Goal: Information Seeking & Learning: Learn about a topic

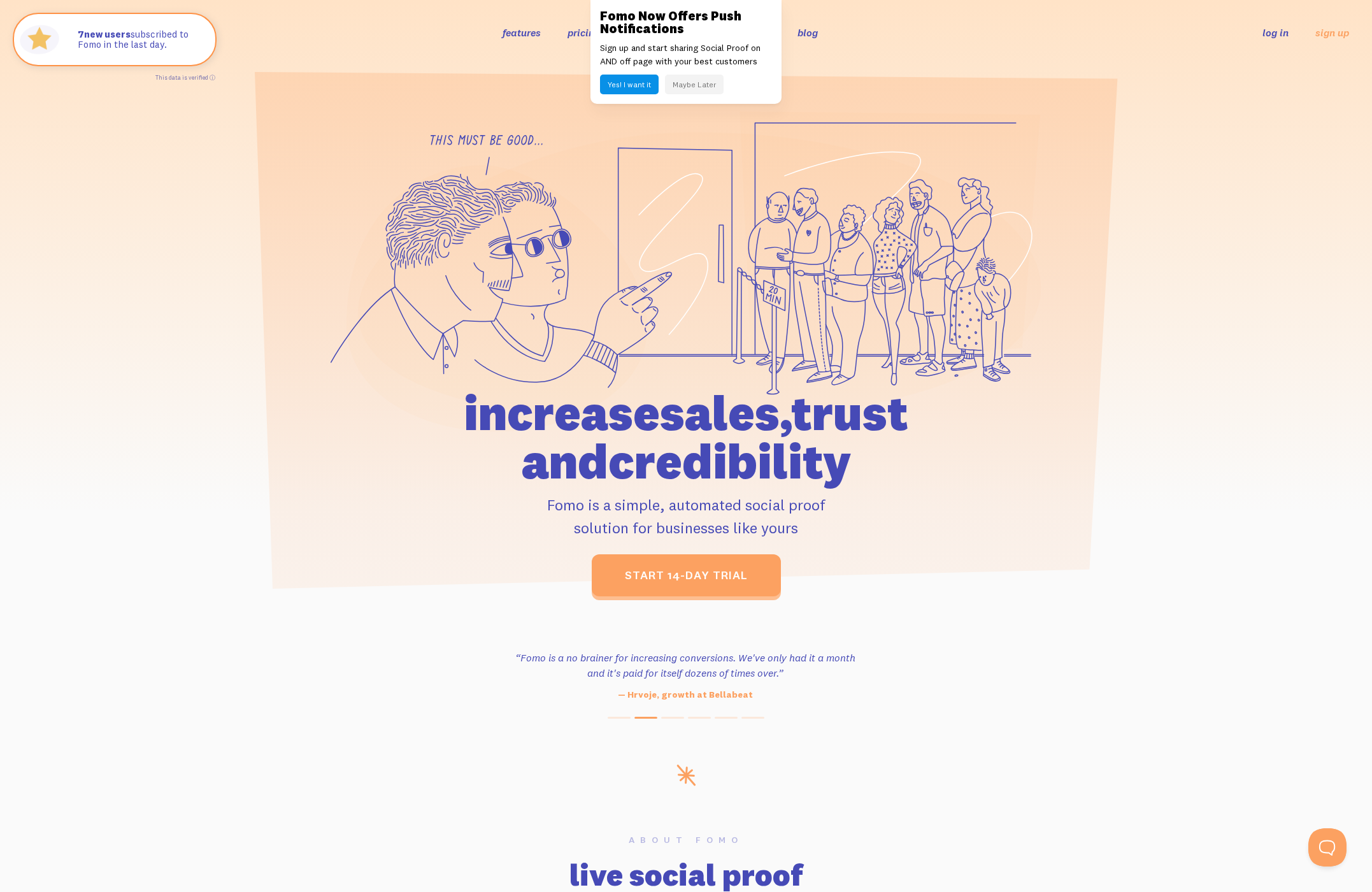
click at [679, 88] on button "Maybe Later" at bounding box center [694, 84] width 59 height 20
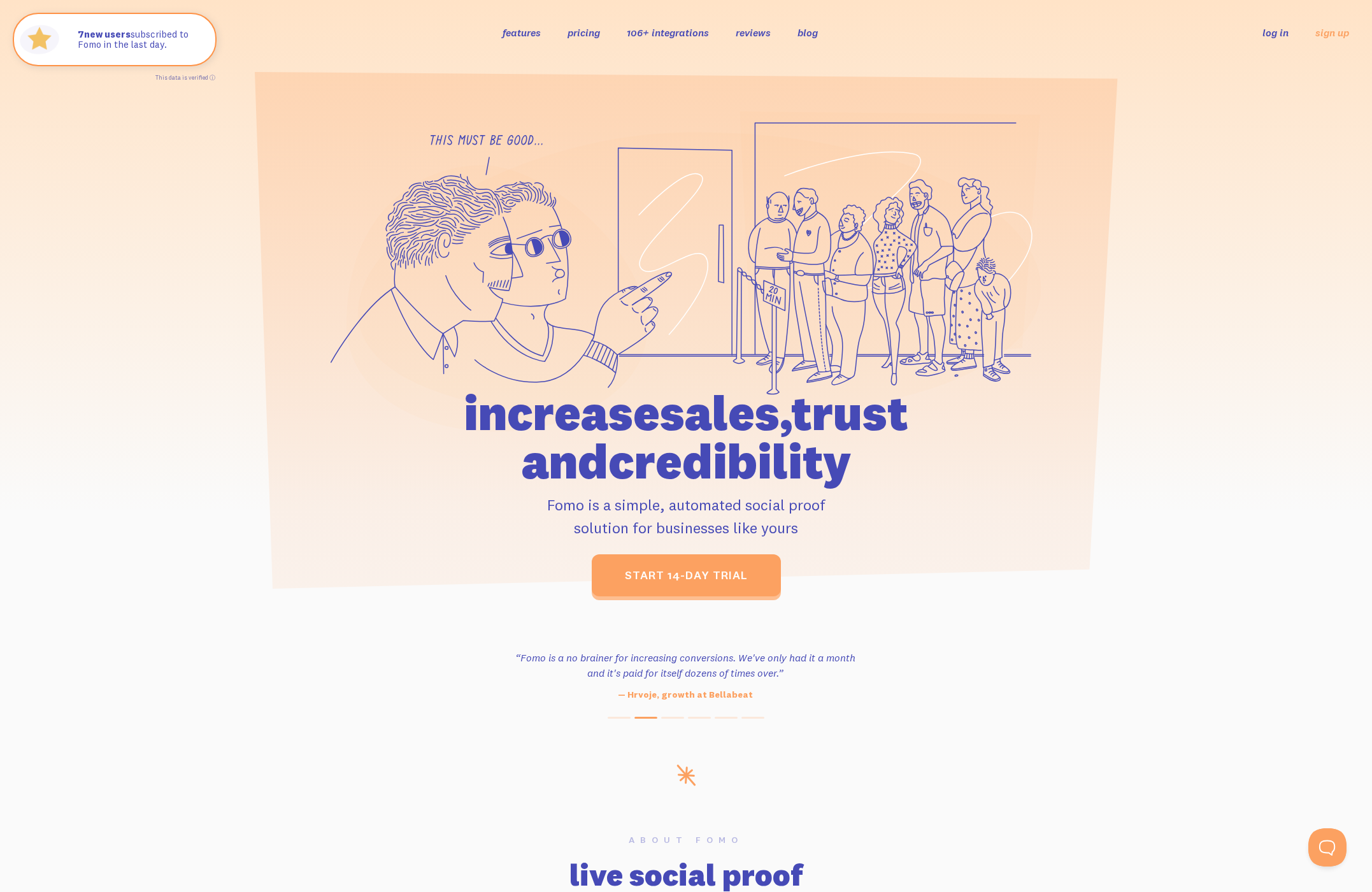
click at [646, 35] on link "106+ integrations" at bounding box center [668, 33] width 82 height 12
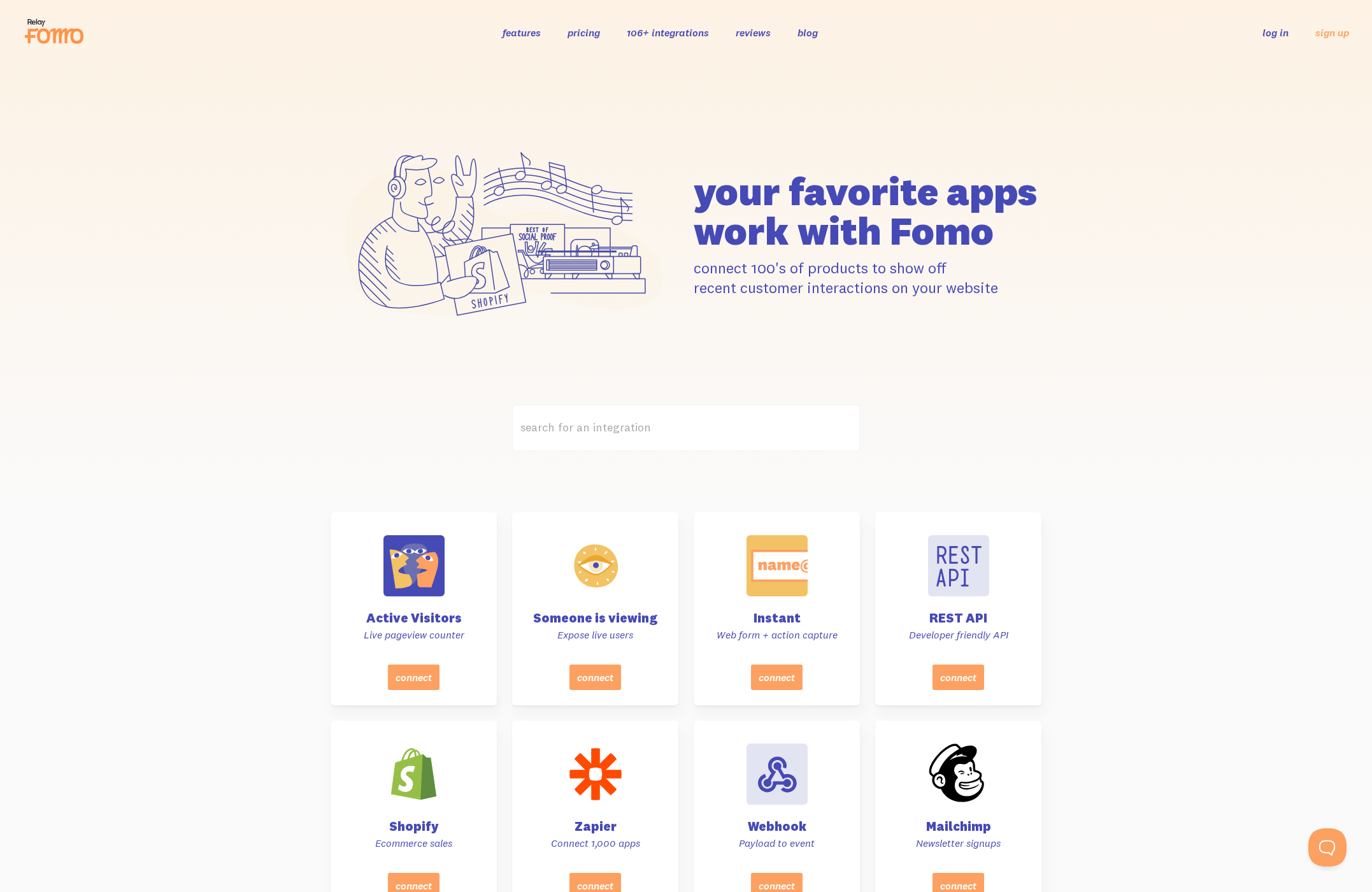
click at [510, 27] on link "features" at bounding box center [522, 33] width 38 height 12
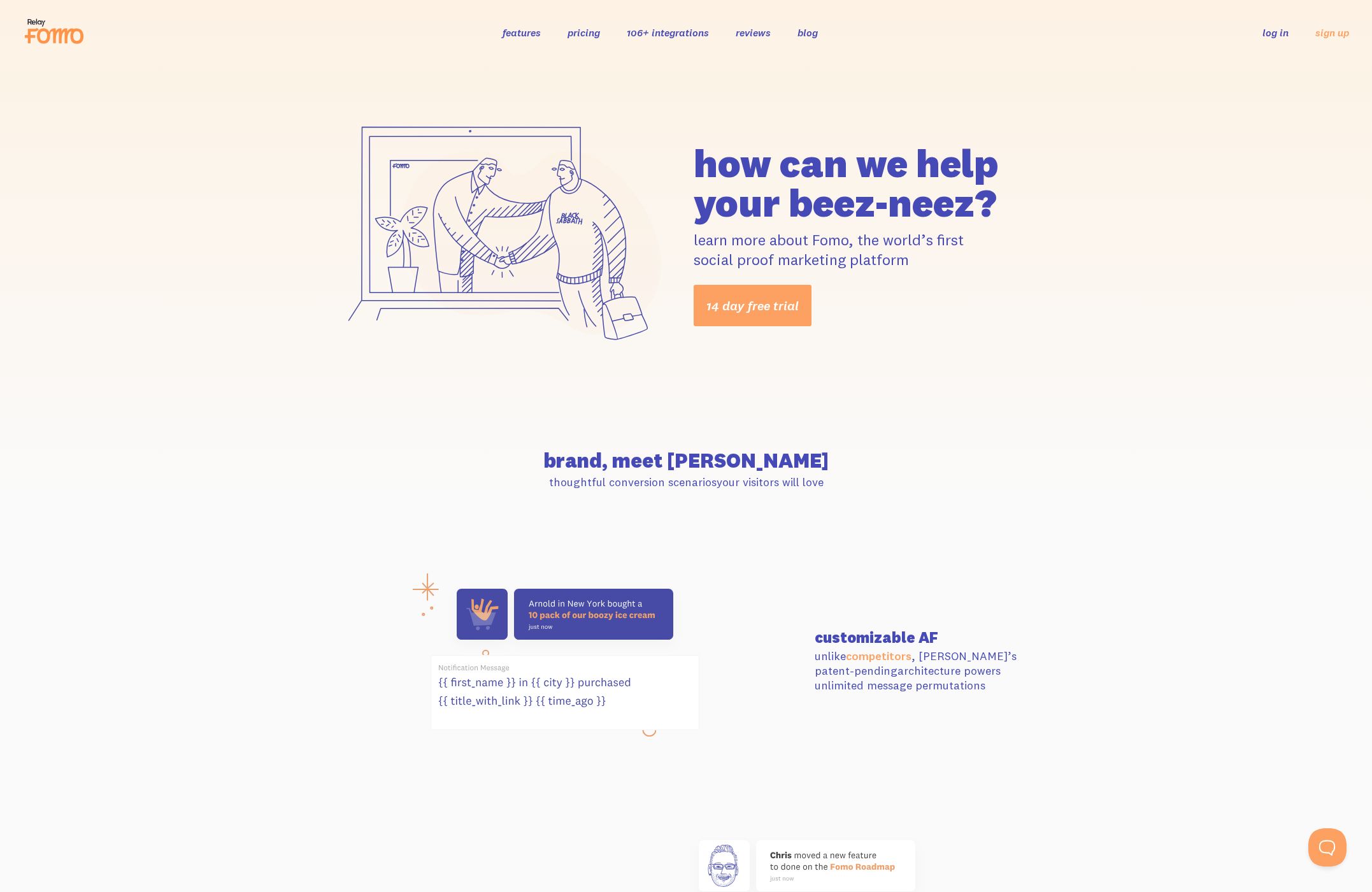
click at [576, 37] on link "pricing" at bounding box center [583, 33] width 33 height 12
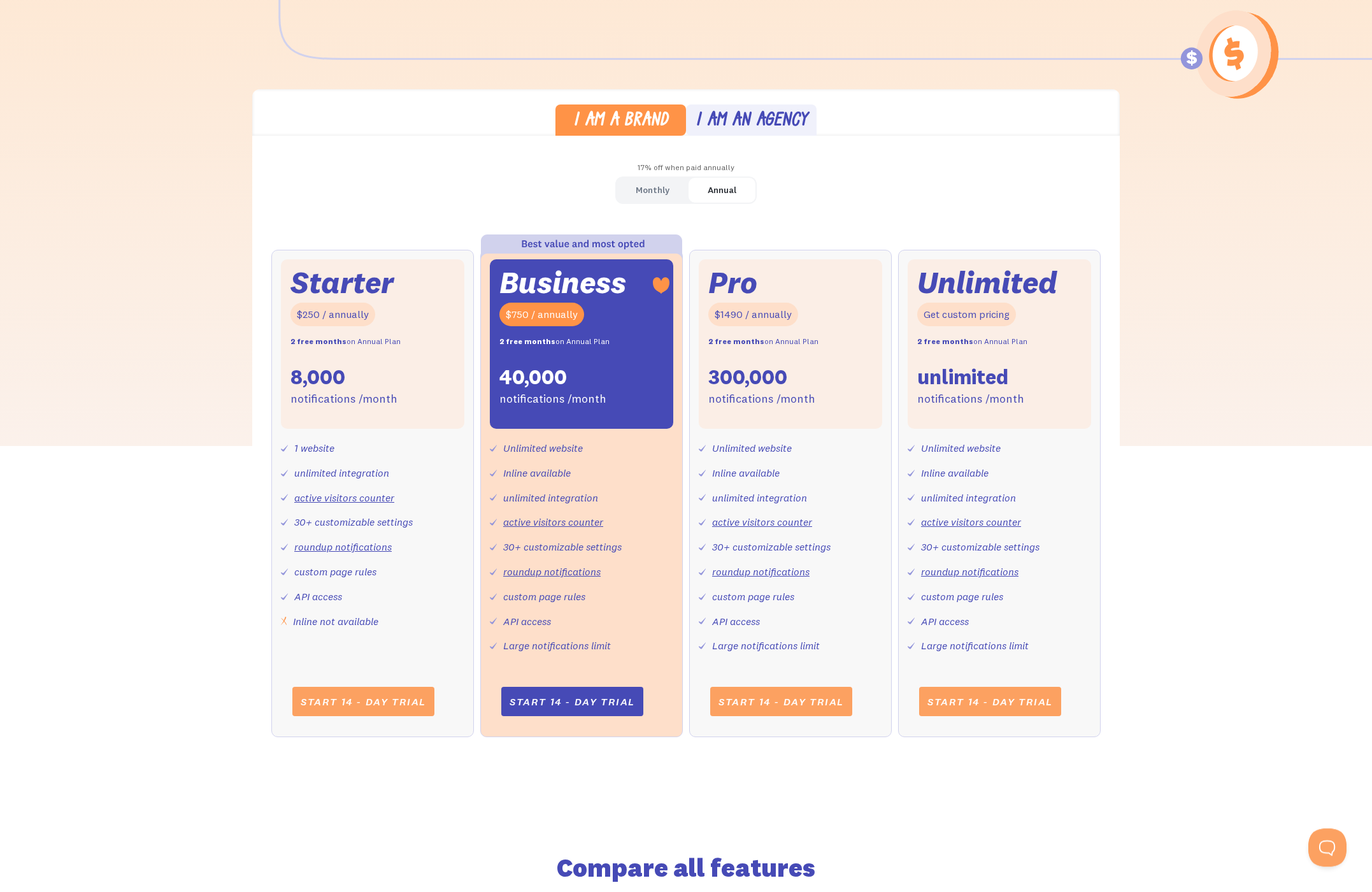
scroll to position [313, 0]
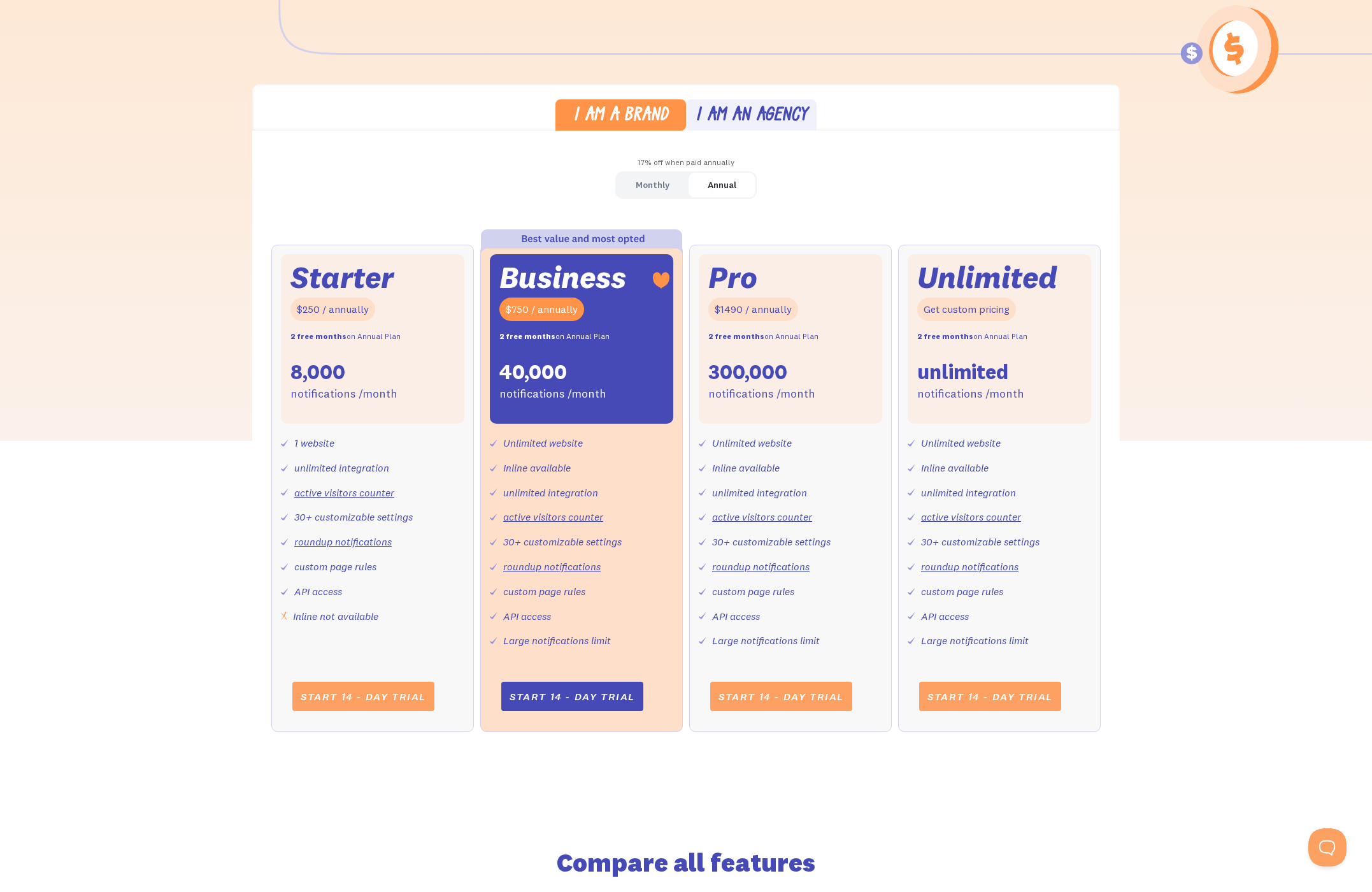
click at [764, 111] on div "I am an agency" at bounding box center [752, 116] width 112 height 19
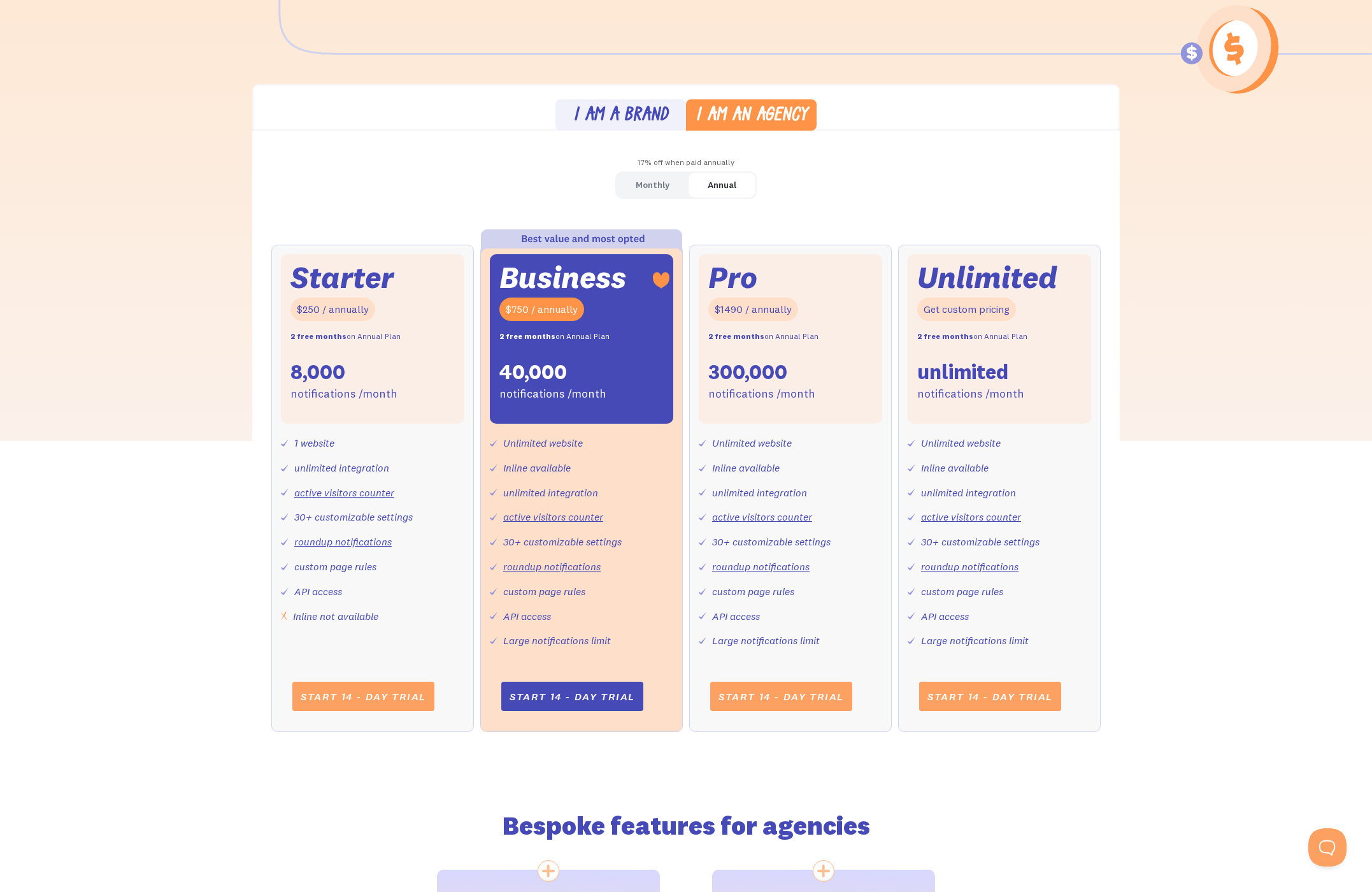
click at [691, 117] on link "I am an agency" at bounding box center [751, 115] width 131 height 31
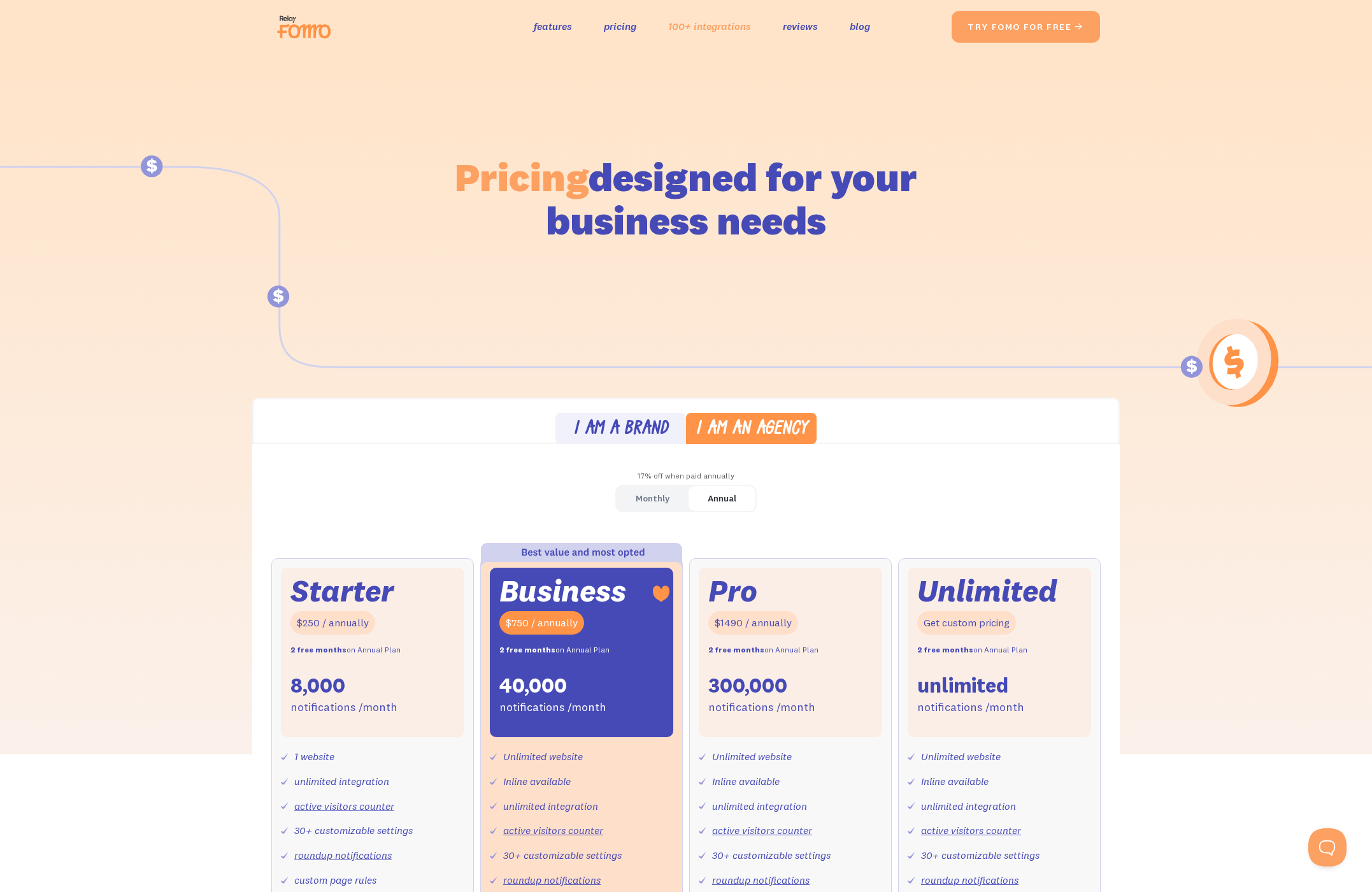
click at [703, 32] on link "100+ integrations" at bounding box center [710, 26] width 83 height 19
